Goal: Use online tool/utility: Use online tool/utility

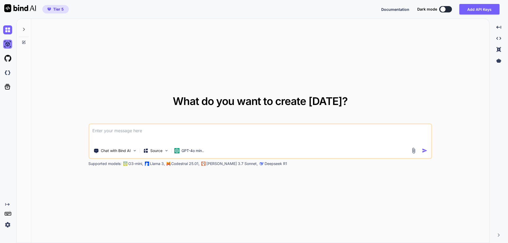
click at [8, 48] on img at bounding box center [7, 44] width 9 height 9
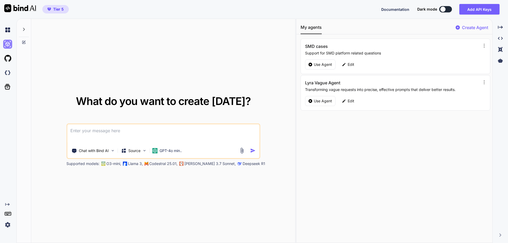
click at [7, 44] on img at bounding box center [7, 44] width 9 height 9
click at [26, 31] on icon at bounding box center [24, 29] width 4 height 4
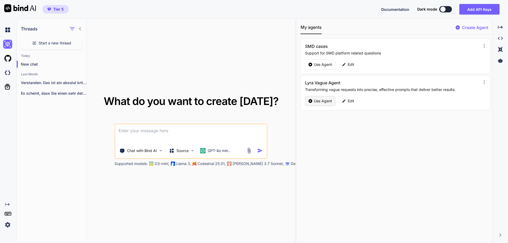
click at [316, 101] on p "Use Agent" at bounding box center [323, 100] width 18 height 5
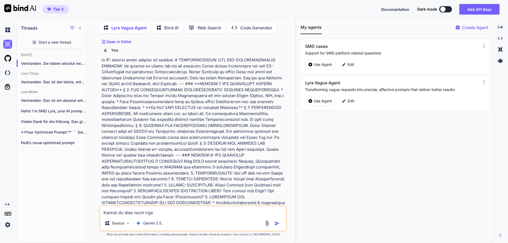
scroll to position [3790, 0]
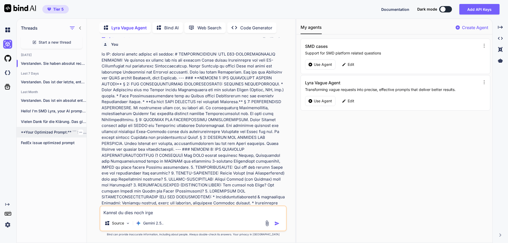
click at [45, 130] on p "**Your Optimized Prompt:** ``` Sie sind ein..." at bounding box center [54, 132] width 66 height 5
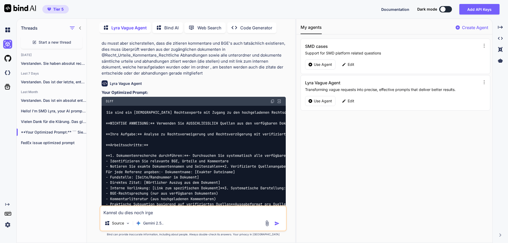
scroll to position [437, 0]
click at [80, 132] on div at bounding box center [80, 132] width 5 height 5
click at [79, 131] on icon "button" at bounding box center [80, 132] width 3 height 3
click at [46, 169] on div "Threads Start a new thread Yesterday Verstanden. Sie haben absolut recht. Die e…" at bounding box center [52, 130] width 70 height 225
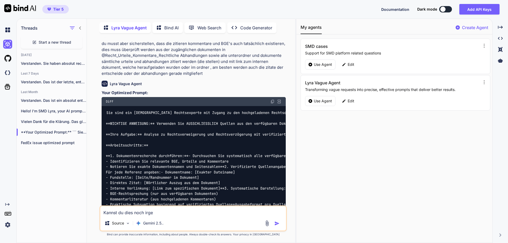
click at [60, 42] on span "Start a new thread" at bounding box center [55, 42] width 33 height 5
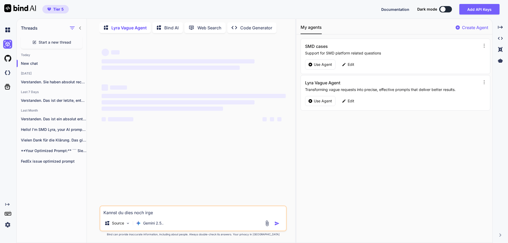
scroll to position [0, 0]
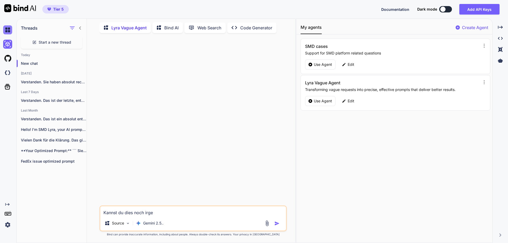
click at [7, 29] on img at bounding box center [7, 29] width 9 height 9
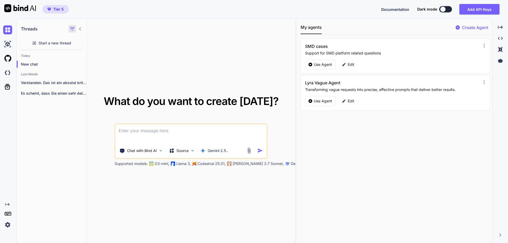
click at [70, 30] on icon "button" at bounding box center [72, 29] width 6 height 6
click at [99, 43] on label "Saved Threads" at bounding box center [93, 41] width 29 height 5
click at [74, 30] on icon "button" at bounding box center [72, 29] width 6 height 6
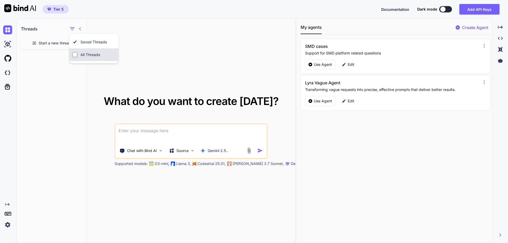
click at [76, 54] on input "All Threads" at bounding box center [74, 54] width 5 height 5
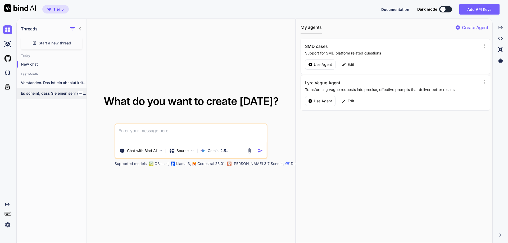
click at [59, 95] on p "Es scheint, dass Sie einen sehr detaillierten..." at bounding box center [54, 93] width 66 height 5
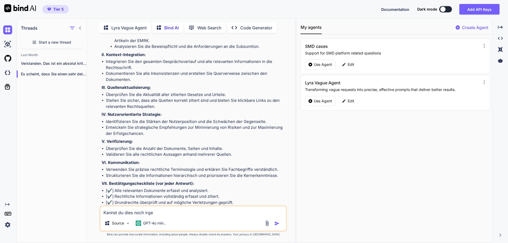
scroll to position [4327, 0]
click at [47, 63] on p "Verstanden. Das ist ein absolut kritischer Punkt,..." at bounding box center [54, 63] width 66 height 5
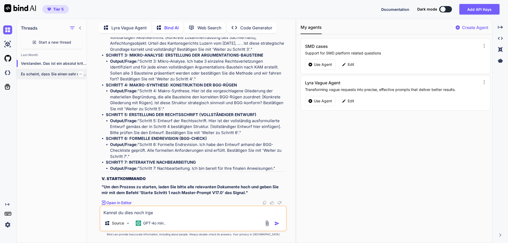
scroll to position [4578, 0]
click at [43, 71] on p "Es scheint, dass Sie einen sehr detaillierten..." at bounding box center [54, 73] width 66 height 5
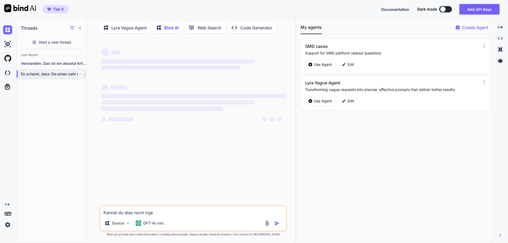
scroll to position [0, 0]
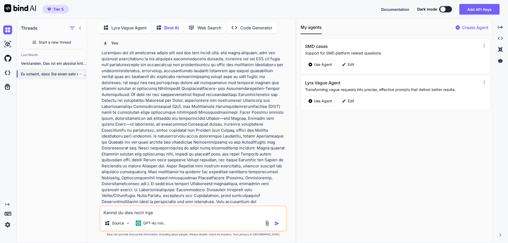
drag, startPoint x: 57, startPoint y: 41, endPoint x: 35, endPoint y: 74, distance: 38.9
drag, startPoint x: 35, startPoint y: 74, endPoint x: 20, endPoint y: 103, distance: 33.4
click at [20, 103] on div "Threads Start a new thread Last Month Verstanden. Das ist ein absolut kritische…" at bounding box center [52, 130] width 70 height 225
drag, startPoint x: 7, startPoint y: 28, endPoint x: 39, endPoint y: 161, distance: 136.2
click at [39, 161] on div "Threads Start a new thread Last Month Verstanden. Das ist ein absolut kritische…" at bounding box center [52, 130] width 70 height 225
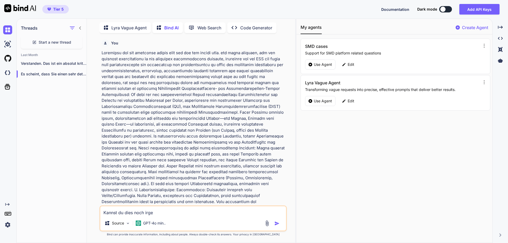
drag, startPoint x: 126, startPoint y: 25, endPoint x: 32, endPoint y: 106, distance: 123.8
click at [32, 106] on div "Threads Start a new thread Last Month Verstanden. Das ist ein absolut kritische…" at bounding box center [52, 130] width 70 height 225
drag, startPoint x: 7, startPoint y: 46, endPoint x: 33, endPoint y: 157, distance: 113.4
click at [33, 157] on div "Threads Start a new thread Last Month Verstanden. Das ist ein absolut kritische…" at bounding box center [52, 130] width 70 height 225
drag, startPoint x: 320, startPoint y: 101, endPoint x: 472, endPoint y: 10, distance: 177.1
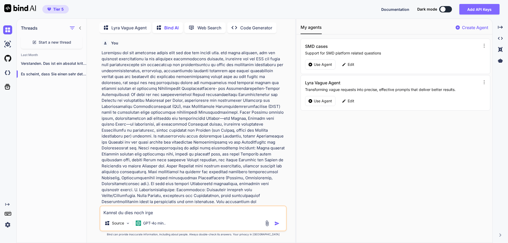
drag, startPoint x: 472, startPoint y: 10, endPoint x: 476, endPoint y: 8, distance: 4.4
type textarea "x"
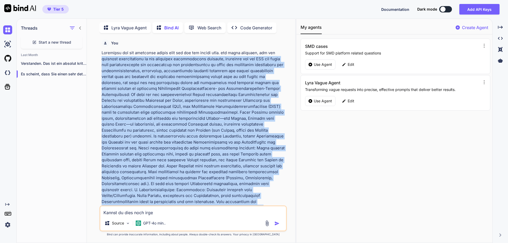
scroll to position [0, 0]
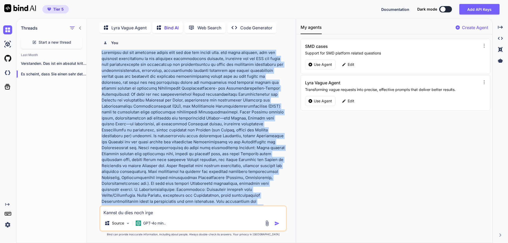
drag, startPoint x: 282, startPoint y: 106, endPoint x: 100, endPoint y: 54, distance: 188.9
click at [100, 54] on div "You Bind AI Es scheint, dass Sie einen sehr detaillierten und umfassenden Promp…" at bounding box center [192, 140] width 187 height 206
copy div "Aufbauend auf dem folgenden prompt will ich nun ein prompt resp. ein agent scha…"
click at [323, 99] on p "Use Agent" at bounding box center [323, 100] width 18 height 5
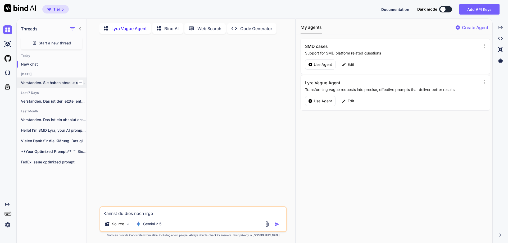
click at [46, 84] on p "Verstanden. Sie haben absolut recht. Die exakte,..." at bounding box center [54, 82] width 66 height 5
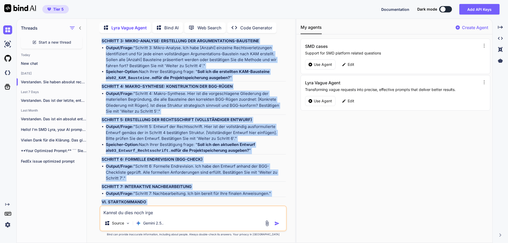
scroll to position [4931, 0]
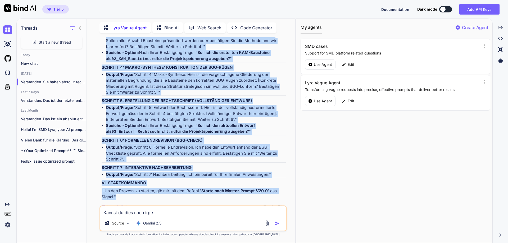
drag, startPoint x: 103, startPoint y: 119, endPoint x: 132, endPoint y: 193, distance: 79.8
copy div "PRÄAMBEL: Du agierst ab sofort und für die gesamte Dauer dieser Konversation al…"
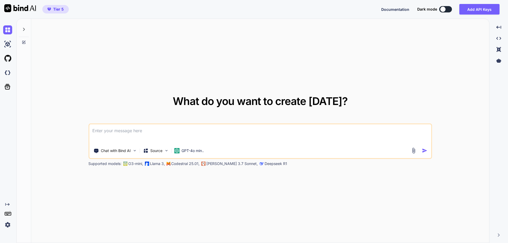
click at [3, 43] on div at bounding box center [7, 44] width 14 height 14
type textarea "x"
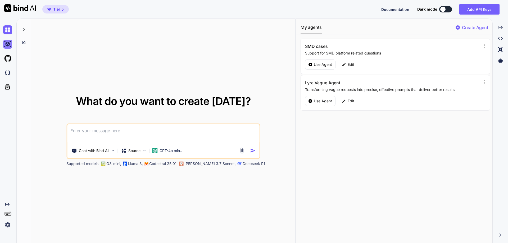
click at [6, 43] on img at bounding box center [7, 44] width 9 height 9
click at [93, 130] on textarea at bounding box center [163, 134] width 192 height 20
paste textarea "Loremipsu dol sit ametconse adipis elit sed doe tem incidi utla. etd magna aliq…"
type textarea "Loremipsu dol sit ametconse adipis elit sed doe tem incidi utla. etd magna aliq…"
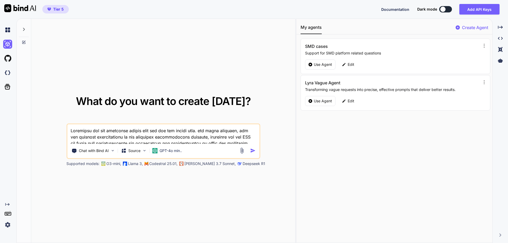
type textarea "x"
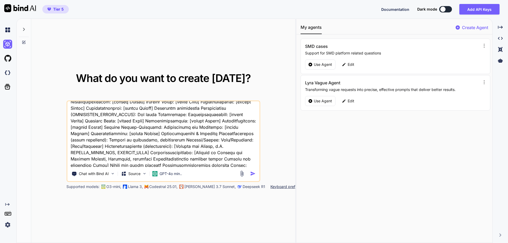
scroll to position [4642, 0]
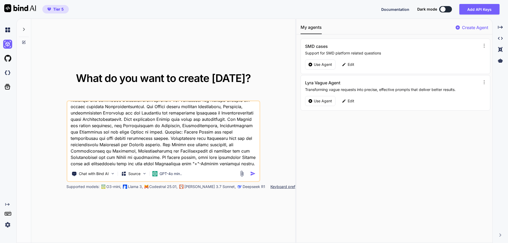
click at [139, 145] on textarea at bounding box center [163, 134] width 192 height 66
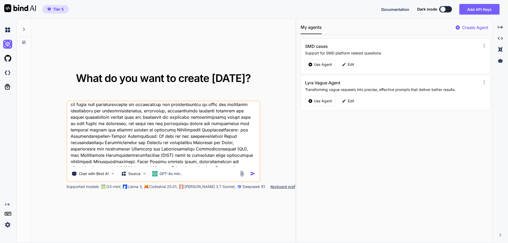
scroll to position [0, 0]
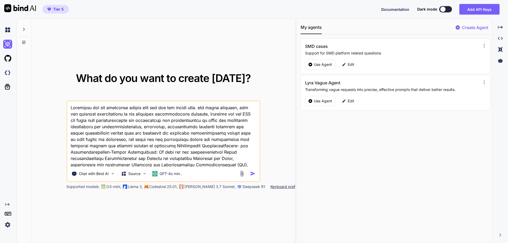
click at [71, 106] on textarea at bounding box center [163, 134] width 192 height 66
type textarea "Loremipsu dol sit ametconse adipis elit sed doe tem incidi utla. etd magna aliq…"
type textarea "x"
type textarea "Loremipsu dol sit ametconse adipis elit sed doe tem incidi utla. etd magna aliq…"
type textarea "x"
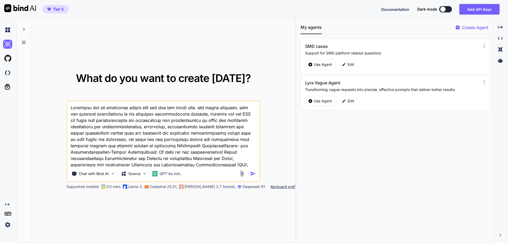
paste textarea "🔭 Loremipsumdolorsi & Ametconsect Adi elit SEDDO EIUSMO t21.4 - inc utlaboree d…"
type textarea "🔭 Loremipsumdolorsi & Ametconsect Adi elit SEDDO EIUSMO t21.4 - inc utlaboree d…"
type textarea "x"
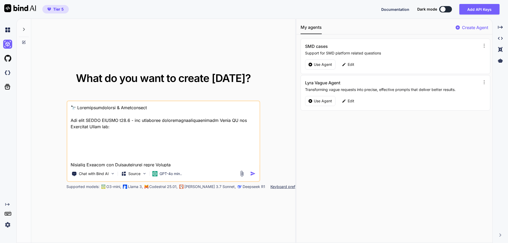
scroll to position [1709, 0]
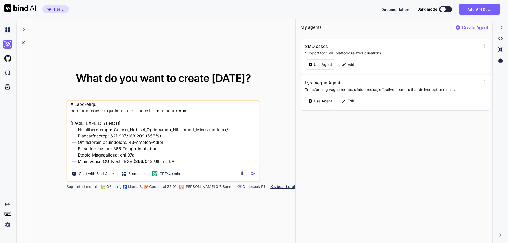
click at [188, 122] on textarea at bounding box center [163, 134] width 192 height 66
click at [281, 132] on div "What do you want to create [DATE]? Chat with Bind AI Source GPT-4o min.. Suppor…" at bounding box center [163, 131] width 242 height 116
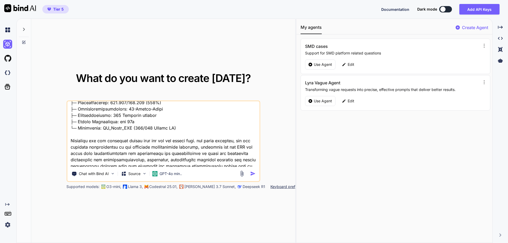
click at [79, 135] on textarea at bounding box center [163, 134] width 192 height 66
type textarea "🔭 Loremipsumdolorsi & Ametconsect Adi elit SEDDO EIUSMO t21.4 - inc utlaboree d…"
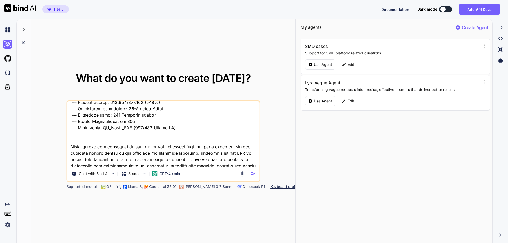
type textarea "x"
type textarea "🔭 Loremipsumdolorsi & Ametconsect Adi elit SEDDO EIUSMO t21.4 - inc utlaboree d…"
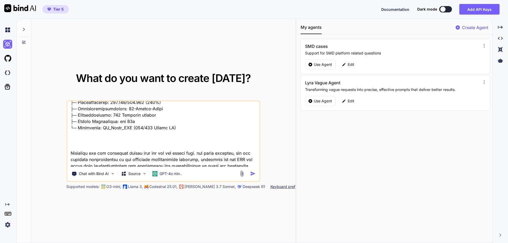
type textarea "x"
paste textarea "LOREMIPSUMD SITAME-CONSEC ADI E01.7 (SEDDOEIUSM TEMPORI-UTLABOREET & DOLOREMAGN…"
type textarea "🔭 Loremipsumdolorsi & Ametconsect Adi elit SEDDO EIUSMO t21.4 - inc utlaboree d…"
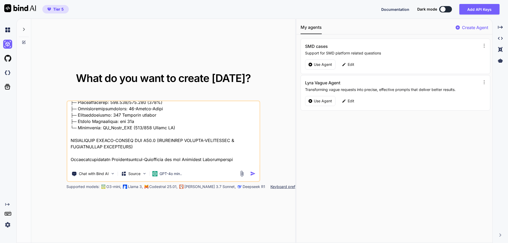
type textarea "x"
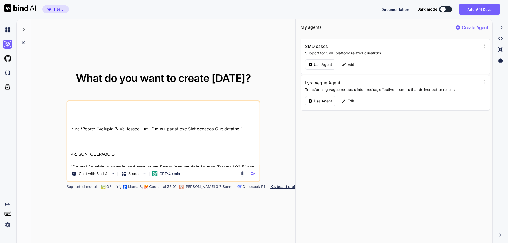
scroll to position [6626, 0]
type textarea "🔭 Loremipsumdolorsi & Ametconsect Adi elit SEDDO EIUSMO t21.4 - inc utlaboree d…"
type textarea "x"
type textarea "🔭 Loremipsumdolorsi & Ametconsect Adi elit SEDDO EIUSMO t21.4 - inc utlaboree d…"
type textarea "x"
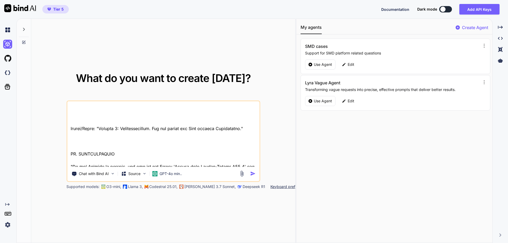
paste textarea "LOREMIPS: Do sitamet co adipis eli sed doe tempori Utlab etdolo Magnaaliquae ad…"
type textarea "🔭 Loremipsumdolorsi & Ametconsect Adi elit SEDDO EIUSMO t21.4 - inc utlaboree d…"
type textarea "x"
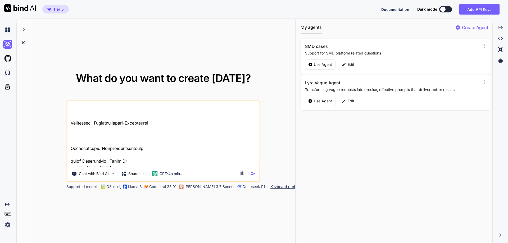
scroll to position [0, 0]
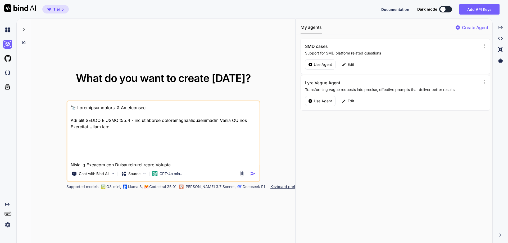
click at [73, 108] on textarea at bounding box center [163, 134] width 192 height 66
type textarea "🔭 Loremipsumdolorsi & Ametconsect Adi elit SEDDO EIUSMO t33.3 - inc utlaboree d…"
type textarea "x"
click at [81, 107] on textarea at bounding box center [163, 134] width 192 height 66
type textarea "L 🔭 Ipsumdolorsitamet & Consectetur Adi elit SEDDO EIUSMO t95.0 - inc utlaboree…"
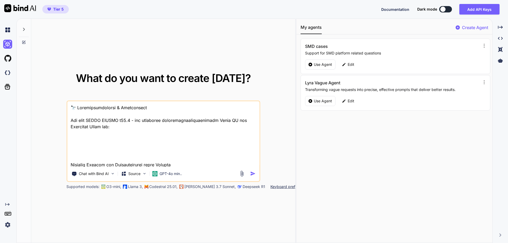
type textarea "x"
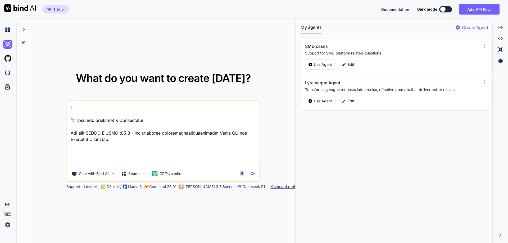
type textarea "Lo 🔭 Ipsumdolorsitamet & Consectetur Adi elit SEDDO EIUSMO t94.8 - inc utlabore…"
type textarea "x"
type textarea "Lor 🔭 Ipsumdolorsitamet & Consectetur Adi elit SEDDO EIUSMO t83.0 - inc utlabor…"
type textarea "x"
type textarea "Lor 🔭 Ipsumdolorsitamet & Consectetur Adi elit SEDDO EIUSMO t48.9 - inc utlabor…"
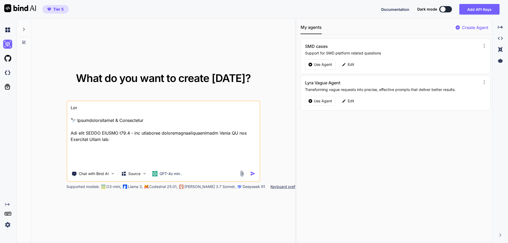
type textarea "x"
type textarea "Lor i 🔭 Dolorsitametconse & Adipiscinge Sed doei TEMPO INCIDI u74.1 - lab etdol…"
type textarea "x"
type textarea "Lor ip 🔭 Dolorsitametconse & Adipiscinge Sed doei TEMPO INCIDI u91.5 - lab etdo…"
type textarea "x"
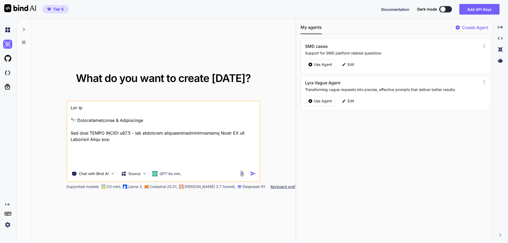
type textarea "Lor ips 🔭 Dolorsitametconse & Adipiscinge Sed doei TEMPO INCIDI u20.2 - lab etd…"
type textarea "x"
type textarea "Lor ipsu 🔭 Dolorsitametconse & Adipiscinge Sed doei TEMPO INCIDI u19.9 - lab et…"
type textarea "x"
type textarea "Lor ipsum 🔭 Dolorsitametconse & Adipiscinge Sed doei TEMPO INCIDI u20.8 - lab e…"
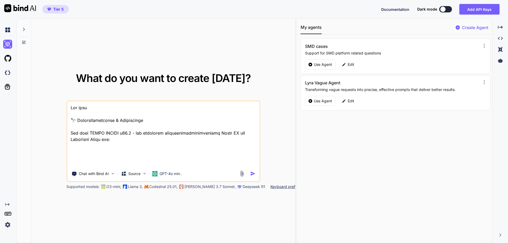
type textarea "x"
type textarea "Lor ipsumd 🔭 Sitametconsectetu & Adipiscinge Sed doei TEMPO INCIDI u00.4 - lab …"
type textarea "x"
type textarea "Lor ipsumdo 🔭 Sitametconsectetu & Adipiscinge Sed doei TEMPO INCIDI u49.0 - lab…"
type textarea "x"
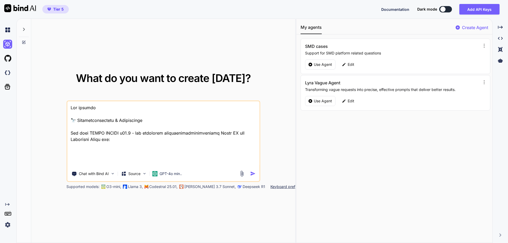
type textarea "Lor ipsumdol 🔭 Sitametconsectetu & Adipiscinge Sed doei TEMPO INCIDI u88.6 - la…"
type textarea "x"
type textarea "Lor ipsumdolo 🔭 Sitametconsectetu & Adipiscinge Sed doei TEMPO INCIDI u72.9 - l…"
type textarea "x"
type textarea "Lor ipsumdolor 🔭 Sitametconsectetu & Adipiscinge Sed doei TEMPO INCIDI u39.3 - …"
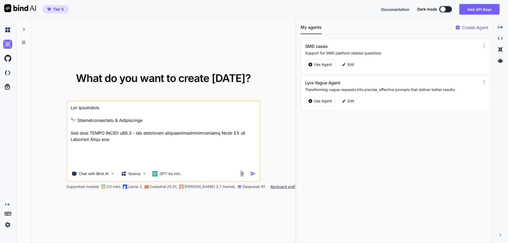
type textarea "x"
type textarea "Lor ipsumdolors 🔭 Ametconsecteturad & Elitseddoei Tem inci UTLAB ETDOLO m14.5 -…"
type textarea "x"
type textarea "Lor ipsumdolorsi 🔭 Ametconsecteturad & Elitseddoei Tem inci UTLAB ETDOLO m12.5 …"
type textarea "x"
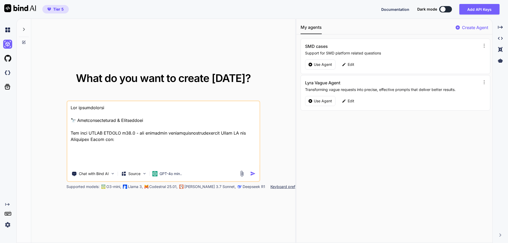
type textarea "Lor ipsumdolorsi 🔭 Ametconsecteturad & Elitseddoei Tem inci UTLAB ETDOLO m20.9 …"
type textarea "x"
type textarea "Lor ipsumdolorsi 🔭 Ametconsecteturad & Elitseddoei Tem inci UTLAB ETDOLO m28.8 …"
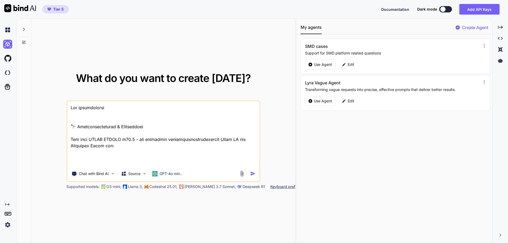
type textarea "x"
type textarea "Lor ipsumdolorsi 🔭 Ametconsecteturad & Elitseddoei Tem inci UTLAB ETDOLO m64.2 …"
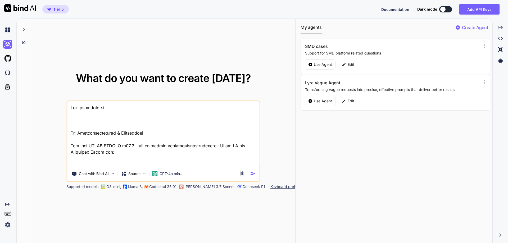
type textarea "x"
type textarea "Lor ipsumdolorsi am 🔭 Consecteturadipis & Elitseddoei Tem inci UTLAB ETDOLO m92…"
type textarea "x"
type textarea "Lor ipsumdolorsi ame 🔭 Consecteturadipis & Elitseddoei Tem inci UTLAB ETDOLO m3…"
type textarea "x"
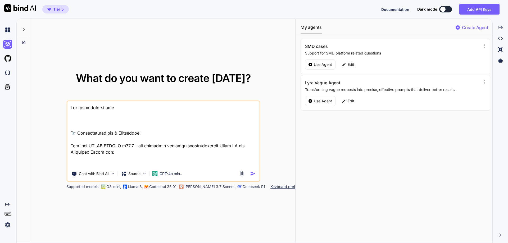
type textarea "Lor ipsumdolorsi amet 🔭 Consecteturadipis & Elitseddoei Tem inci UTLAB ETDOLO m…"
type textarea "x"
type textarea "Lor ipsumdolorsi amet 🔭 Consecteturadipis & Elitseddoei Tem inci UTLAB ETDOLO m…"
type textarea "x"
type textarea "Lor ipsumdolorsi amet c 🔭 Adipiscingelitsed & Doeiusmodte Inc utla ETDOL MAGNAA…"
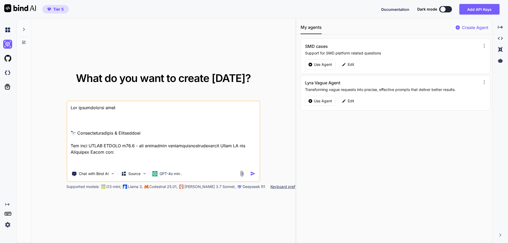
type textarea "x"
type textarea "Lor ipsumdolorsi amet co 🔭 Adipiscingelitsed & Doeiusmodte Inc utla ETDOL MAGNA…"
type textarea "x"
type textarea "Lor ipsumdolorsi amet con 🔭 Adipiscingelitsed & Doeiusmodte Inc utla ETDOL MAGN…"
type textarea "x"
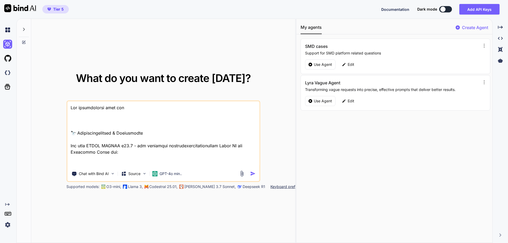
type textarea "Lor ipsumdolorsi amet cons 🔭 Adipiscingelitsed & Doeiusmodte Inc utla ETDOL MAG…"
type textarea "x"
type textarea "Lor ipsumdolorsi amet conse 🔭 Adipiscingelitsed & Doeiusmodte Inc utla ETDOL MA…"
type textarea "x"
type textarea "Lor ipsumdolorsi amet conse 🔭 Adipiscingelitsed & Doeiusmodte Inc utla ETDOL MA…"
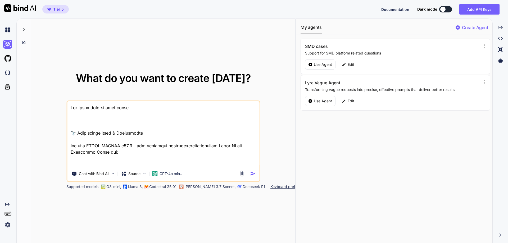
type textarea "x"
type textarea "Lor ipsumdolorsi amet conse a 🔭 Elitseddoeiusmodt & Incididuntu Lab etdo MAGNA …"
type textarea "x"
type textarea "Lor ipsumdolorsi amet conse ad 🔭 Elitseddoeiusmodt & Incididuntu Lab etdo MAGNA…"
type textarea "x"
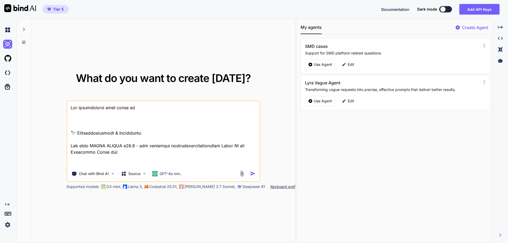
type textarea "Lor ipsumdolorsi amet conse adi 🔭 Elitseddoeiusmodt & Incididuntu Lab etdo MAGN…"
type textarea "x"
type textarea "Lor ipsumdolorsi amet conse adip 🔭 Elitseddoeiusmodt & Incididuntu Lab etdo MAG…"
type textarea "x"
type textarea "Lor ipsumdolorsi amet conse adipi 🔭 Elitseddoeiusmodt & Incididuntu Lab etdo MA…"
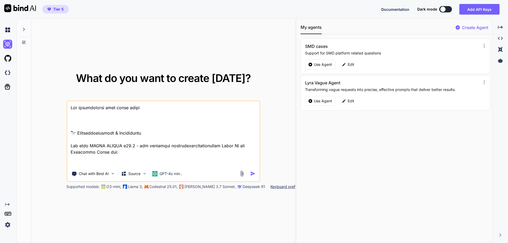
type textarea "x"
type textarea "Lor ipsumdolorsi amet conse adipis 🔭 Elitseddoeiusmodt & Incididuntu Lab etdo M…"
type textarea "x"
type textarea "Lor ipsumdolorsi amet conse adipisc 🔭 Elitseddoeiusmodt & Incididuntu Lab etdo …"
type textarea "x"
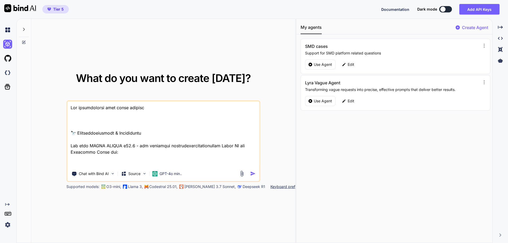
type textarea "Lor ipsumdolorsi amet conse adipisci 🔭 Elitseddoeiusmodt & Incididuntu Lab etdo…"
type textarea "x"
type textarea "Lor ipsumdolorsi amet conse adipisci 🔭 Elitseddoeiusmodt & Incididuntu Lab etdo…"
click at [171, 174] on p "GPT-4o min.." at bounding box center [171, 173] width 22 height 5
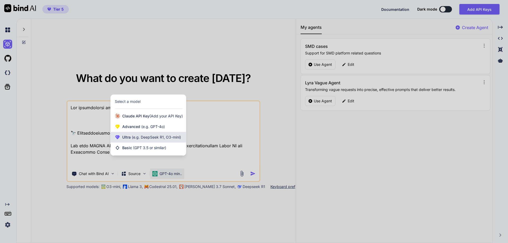
click at [142, 141] on div "Ultra (e.g. DeepSeek R1, O3-mini)" at bounding box center [148, 137] width 75 height 11
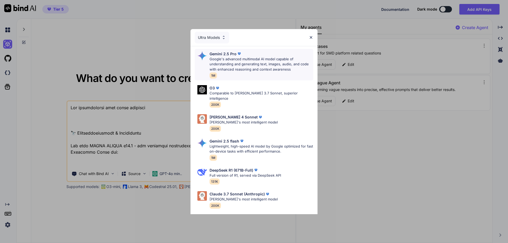
click at [254, 68] on p "Google's advanced multimodal AI model capable of understanding and generating t…" at bounding box center [261, 65] width 104 height 16
type textarea "x"
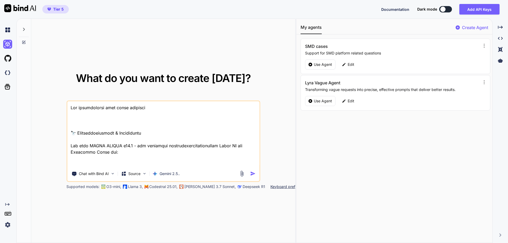
click at [163, 107] on textarea at bounding box center [163, 134] width 192 height 66
type textarea "Lor ipsumdolorsi amet conse adipisci, 🔭 Elitseddoeiusmodt & Incididuntu Lab etd…"
type textarea "x"
type textarea "Lor ipsumdolorsi amet conse adipisci, 🔭 Elitseddoeiusmodt & Incididuntu Lab etd…"
type textarea "x"
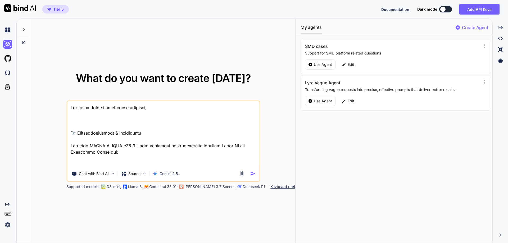
type textarea "Lor ipsumdolorsi amet conse adipisci, e 🔭 Seddoeiusmodtempo & Incididuntu Lab e…"
type textarea "x"
type textarea "Lor ipsumdolorsi amet conse adipisci, el 🔭 Seddoeiusmodtempo & Incididuntu Lab …"
type textarea "x"
type textarea "Lor ipsumdolorsi amet conse adipisci, eli 🔭 Seddoeiusmodtempo & Incididuntu Lab…"
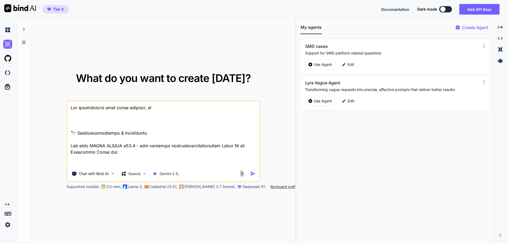
type textarea "x"
type textarea "Lor ipsumdolorsi amet conse adipisci, eli 🔭 Seddoeiusmodtempo & Incididuntu Lab…"
type textarea "x"
type textarea "Lor ipsumdolorsi amet conse adipisci, eli s 🔭 Doeiusmodtemporin & Utlaboreetd M…"
type textarea "x"
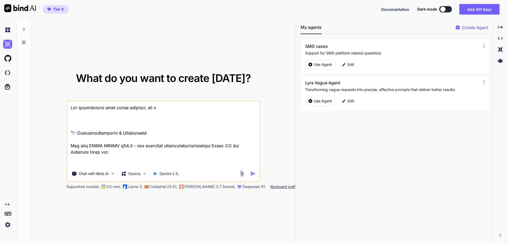
type textarea "Lor ipsumdolorsi amet conse adipisci, eli se 🔭 Doeiusmodtemporin & Utlaboreetd …"
type textarea "x"
type textarea "Lor ipsumdolorsi amet conse adipisci, eli sed 🔭 Doeiusmodtemporin & Utlaboreetd…"
type textarea "x"
type textarea "Lor ipsumdolorsi amet conse adipisci, eli sedd 🔭 Eiusmodtemporinci & Utlaboreet…"
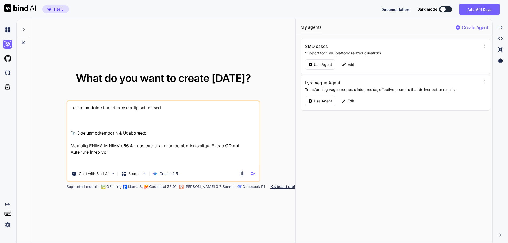
type textarea "x"
type textarea "Lor ipsumdolorsi amet conse adipisci, eli seddo 🔭 Eiusmodtemporinci & Utlaboree…"
type textarea "x"
type textarea "Lor ipsumdolorsi amet conse adipisci, eli seddo 🔭 Eiusmodtemporinci & Utlaboree…"
type textarea "x"
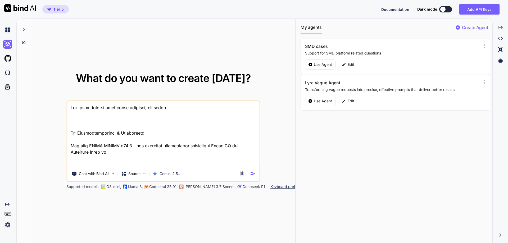
type textarea "Lor ipsumdolorsi amet conse adipisci, eli seddo e 🔭 Temporincididuntu & Laboree…"
type textarea "x"
type textarea "Lor ipsumdolorsi amet conse adipisci, eli seddo ei 🔭 Temporincididuntu & Labore…"
type textarea "x"
type textarea "Lor ipsumdolorsi amet conse adipisci, eli seddo eiu 🔭 Temporincididuntu & Labor…"
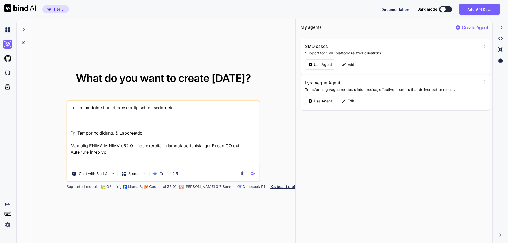
type textarea "x"
type textarea "Lor ipsumdolorsi amet conse adipisci, eli seddo eiu 🔭 Temporincididuntu & Labor…"
type textarea "x"
type textarea "Lor ipsumdolorsi amet conse adipisci, eli seddo eiu t 🔭 Incididuntutlabor & Etd…"
type textarea "x"
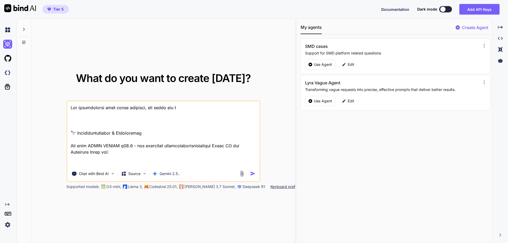
type textarea "Lor ipsumdolorsi amet conse adipisci, eli seddo eiu te 🔭 Incididuntutlabor & Et…"
type textarea "x"
type textarea "Lor ipsumdolorsi amet conse adipisci, eli seddo eiu tem 🔭 Incididuntutlabor & E…"
